Goal: Information Seeking & Learning: Learn about a topic

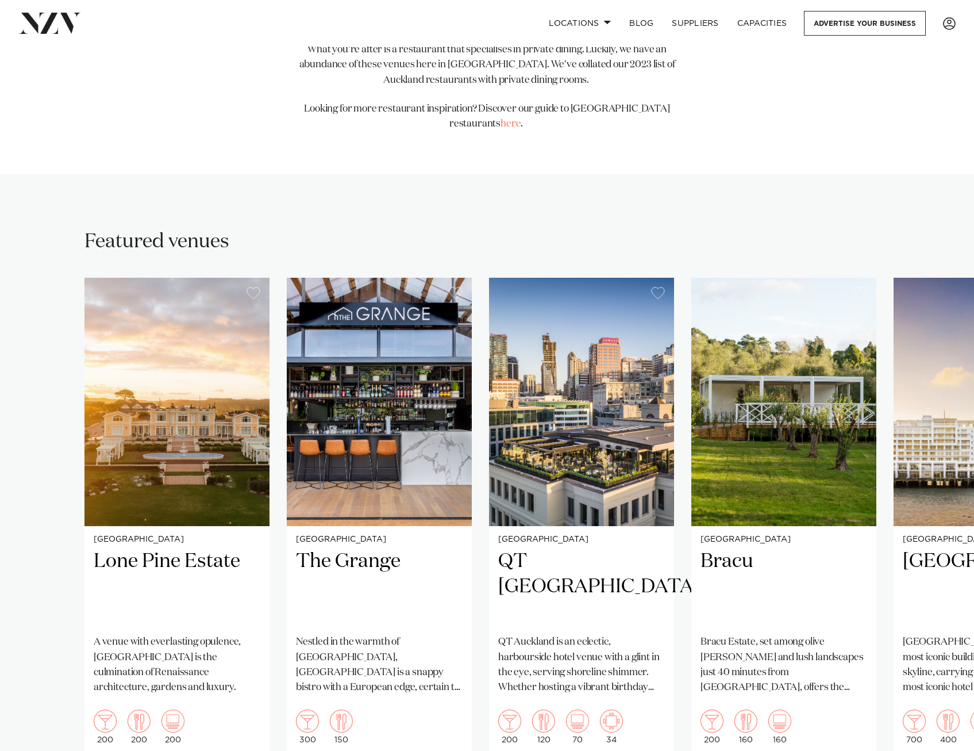
scroll to position [632, 0]
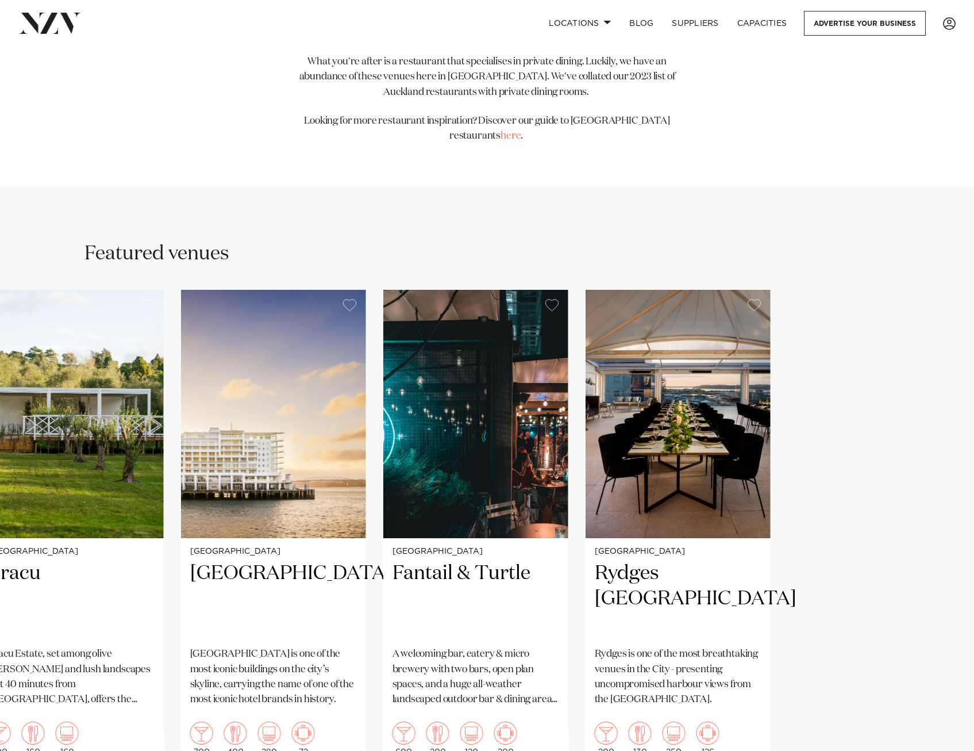
click at [0, 0] on slot "[GEOGRAPHIC_DATA] [GEOGRAPHIC_DATA] A venue with everlasting opulence, [GEOGRAP…" at bounding box center [0, 0] width 0 height 0
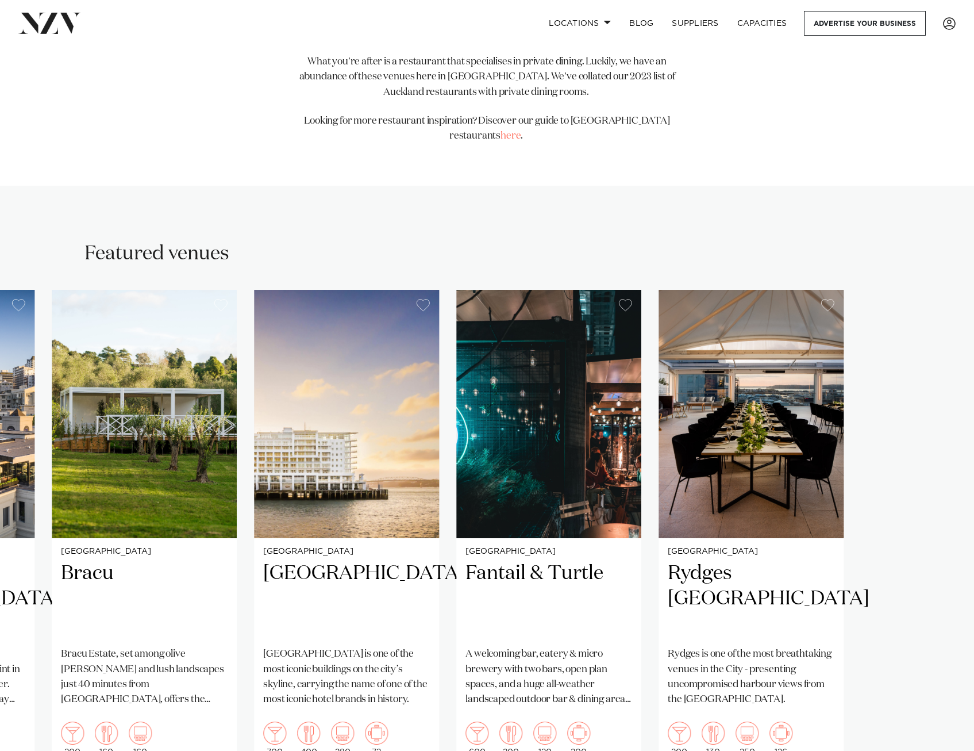
click at [0, 0] on slot "[GEOGRAPHIC_DATA] [GEOGRAPHIC_DATA] A venue with everlasting opulence, [GEOGRAP…" at bounding box center [0, 0] width 0 height 0
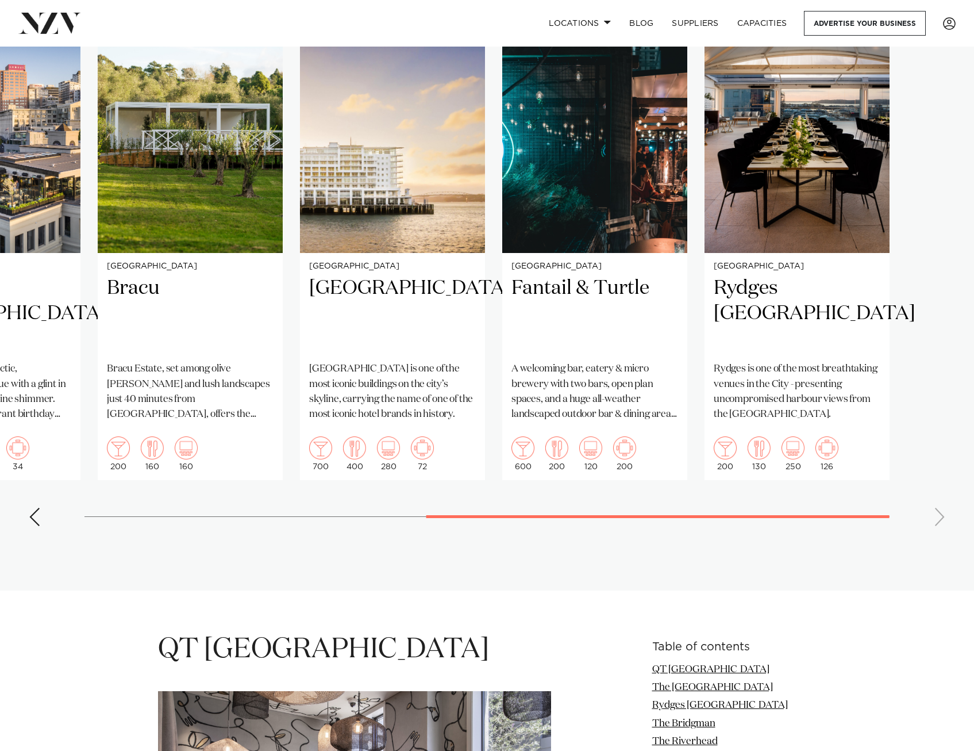
scroll to position [862, 0]
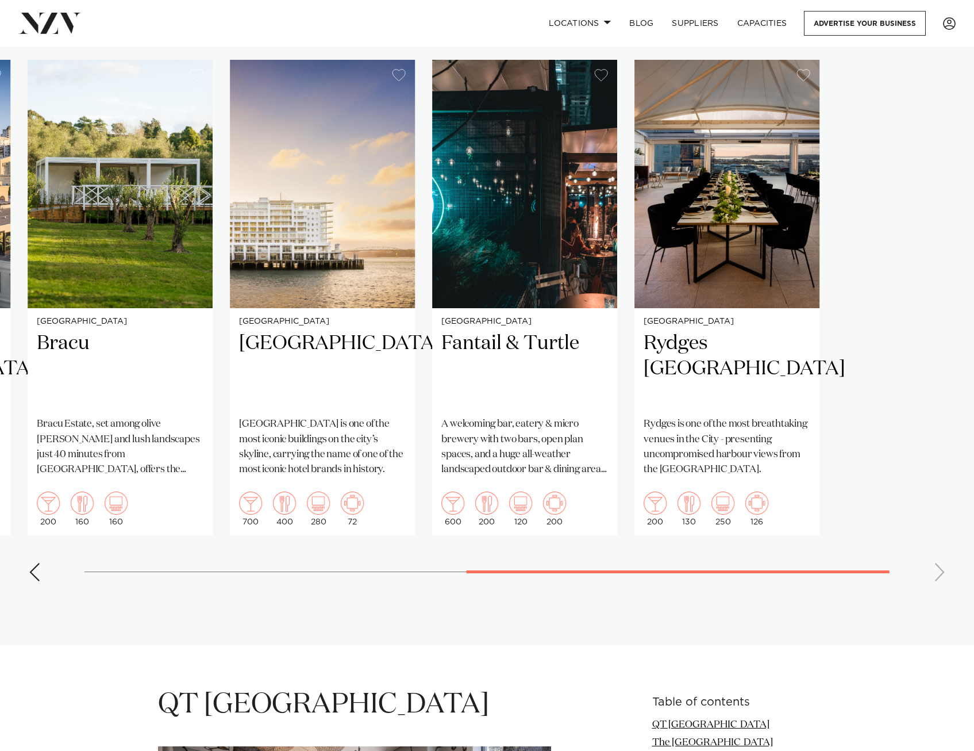
click at [879, 534] on swiper-container "[GEOGRAPHIC_DATA] [GEOGRAPHIC_DATA] A venue with everlasting opulence, [GEOGRAP…" at bounding box center [487, 325] width 974 height 530
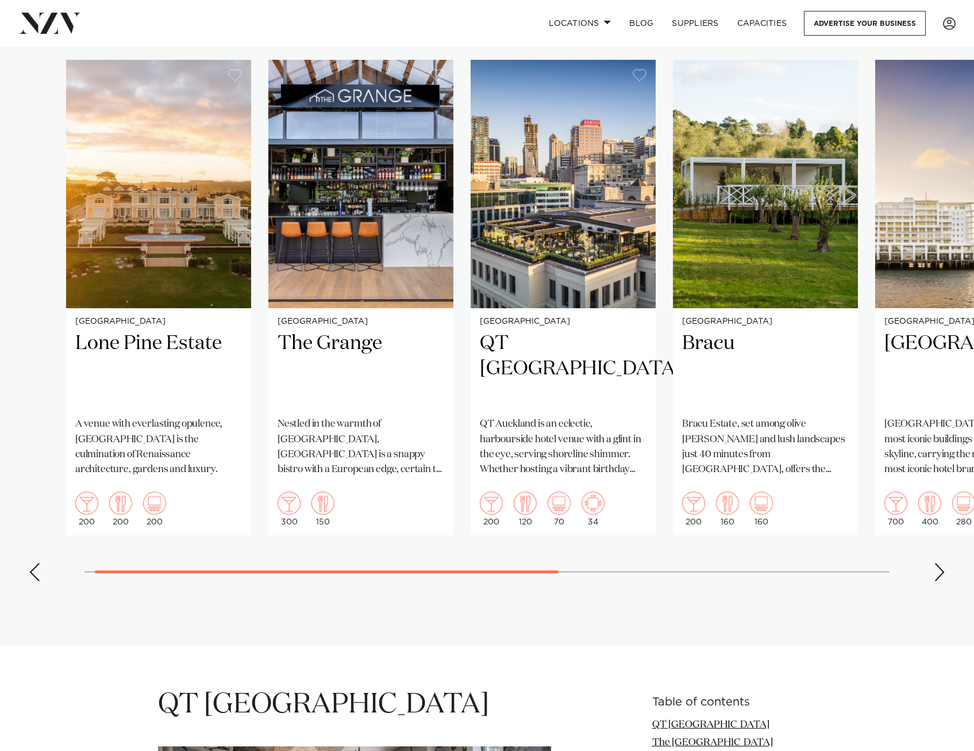
click at [804, 432] on div "Auckland Bracu [GEOGRAPHIC_DATA], set among olive [PERSON_NAME] and lush landsc…" at bounding box center [765, 421] width 185 height 227
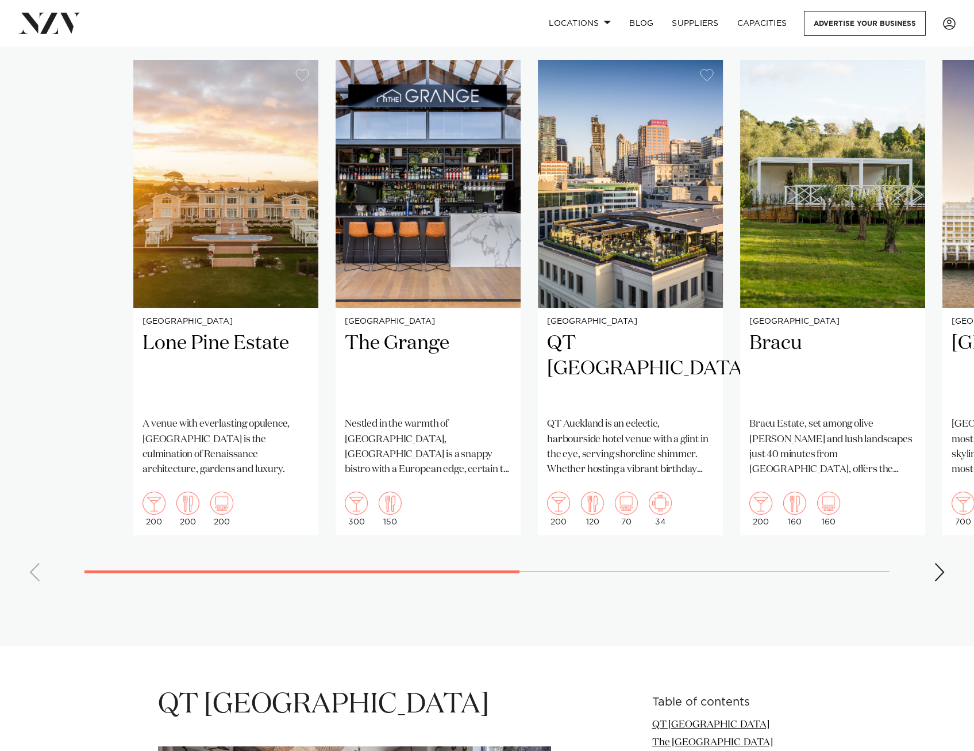
click at [0, 0] on slot "[GEOGRAPHIC_DATA] [GEOGRAPHIC_DATA] A venue with everlasting opulence, [GEOGRAP…" at bounding box center [0, 0] width 0 height 0
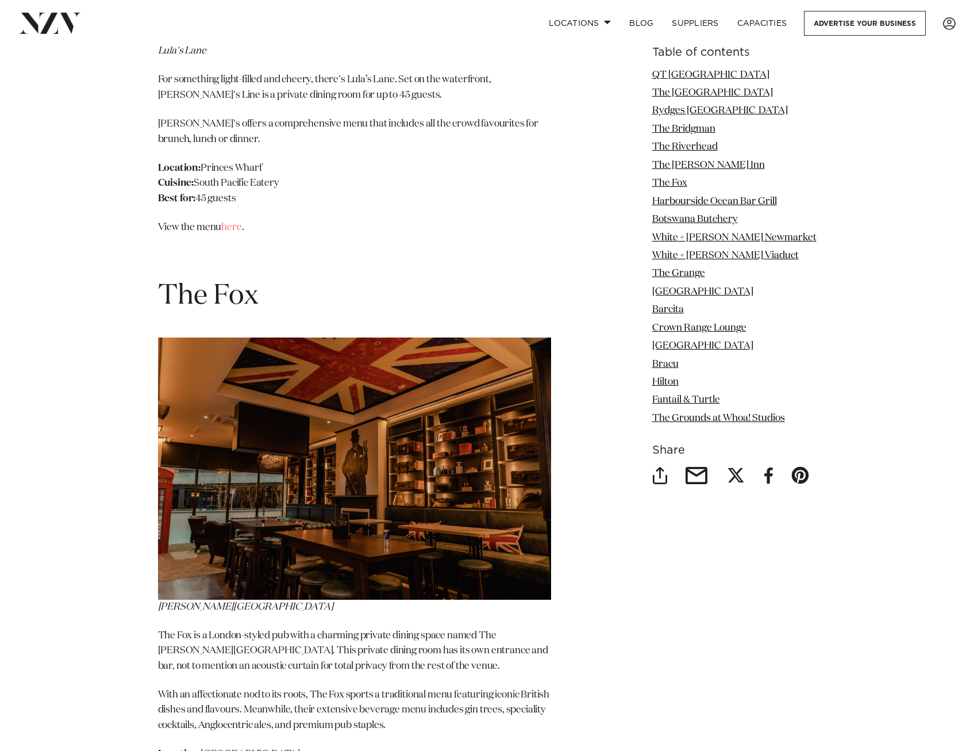
scroll to position [4540, 0]
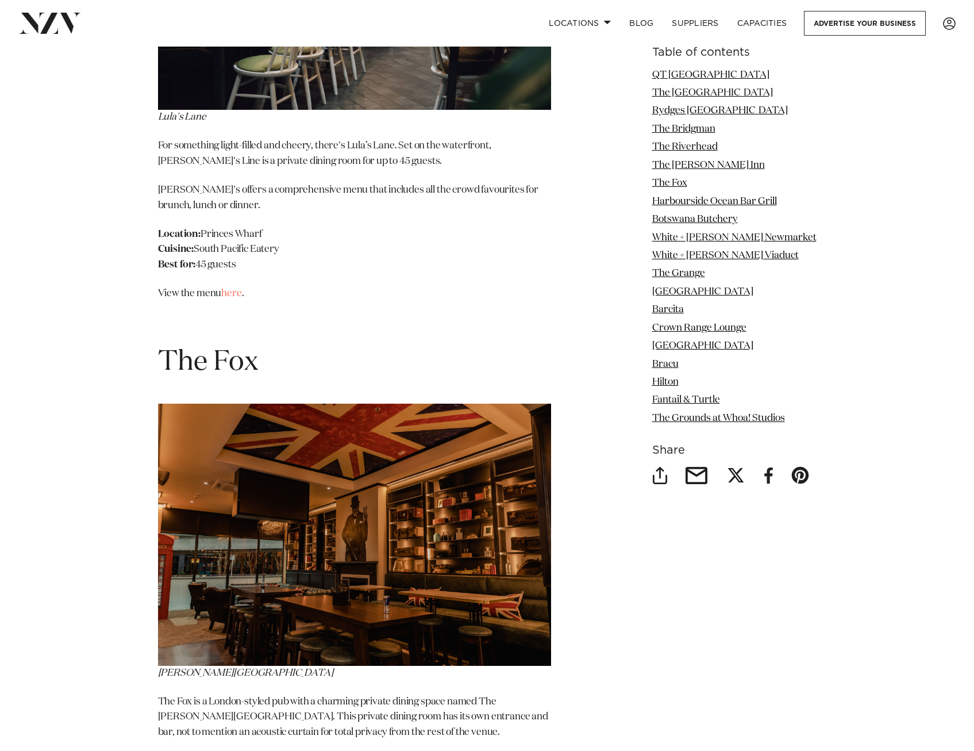
drag, startPoint x: 159, startPoint y: 141, endPoint x: 424, endPoint y: 152, distance: 264.6
copy span "Botswana Butchery"
